Goal: Task Accomplishment & Management: Manage account settings

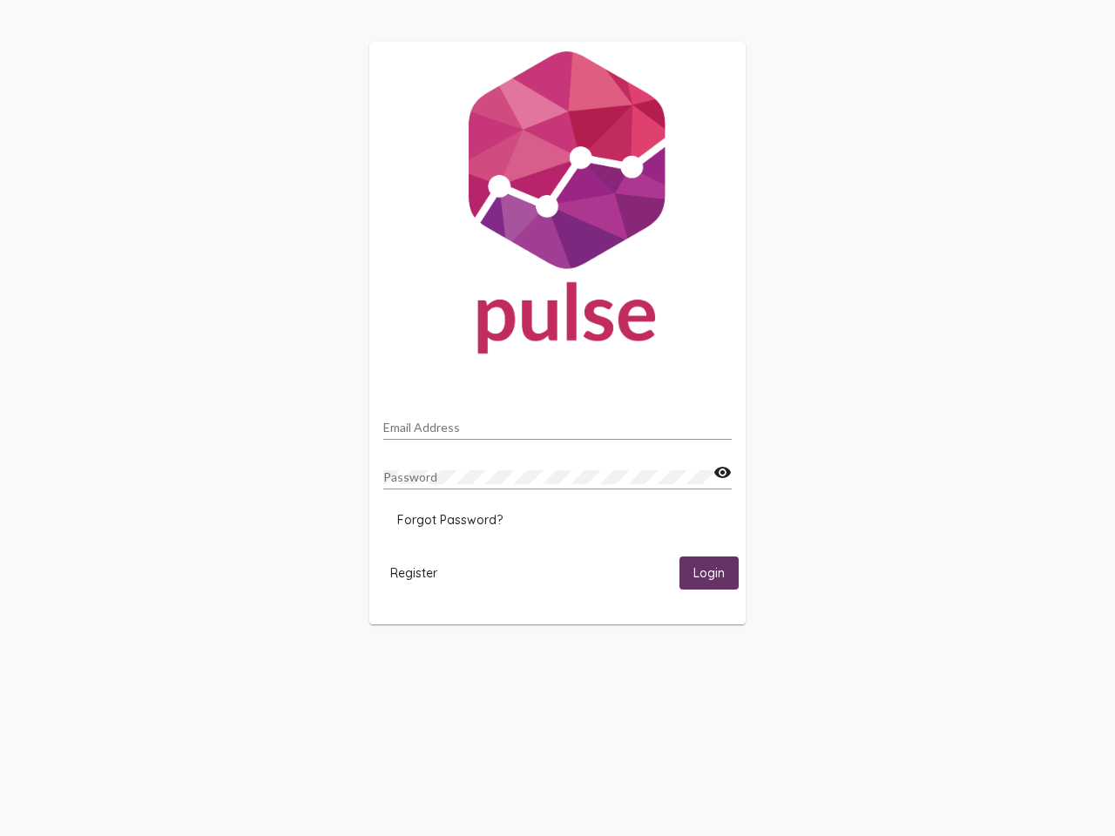
click at [558, 422] on input "Email Address" at bounding box center [557, 428] width 348 height 14
click at [722, 473] on mat-icon "visibility" at bounding box center [722, 473] width 18 height 21
click at [450, 520] on span "Forgot Password?" at bounding box center [449, 520] width 105 height 16
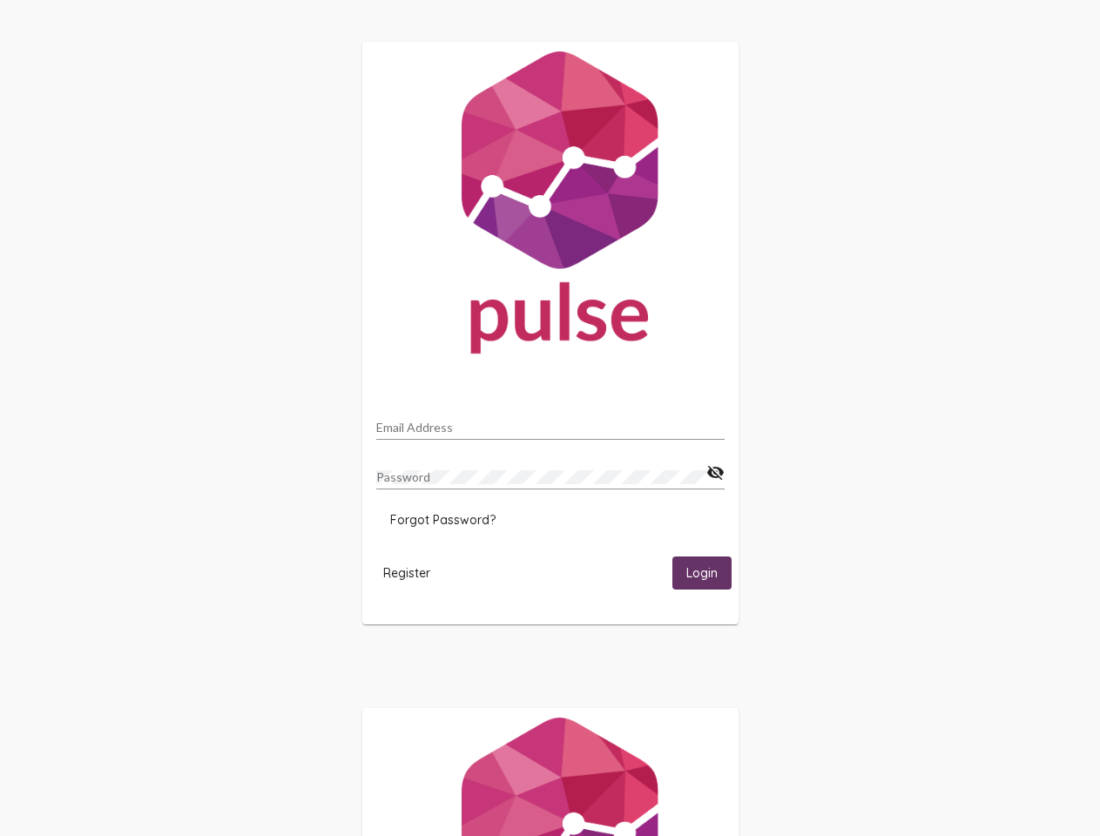
click at [414, 572] on span "Register" at bounding box center [406, 573] width 47 height 16
click at [709, 572] on span "Login" at bounding box center [701, 574] width 31 height 16
